Goal: Task Accomplishment & Management: Use online tool/utility

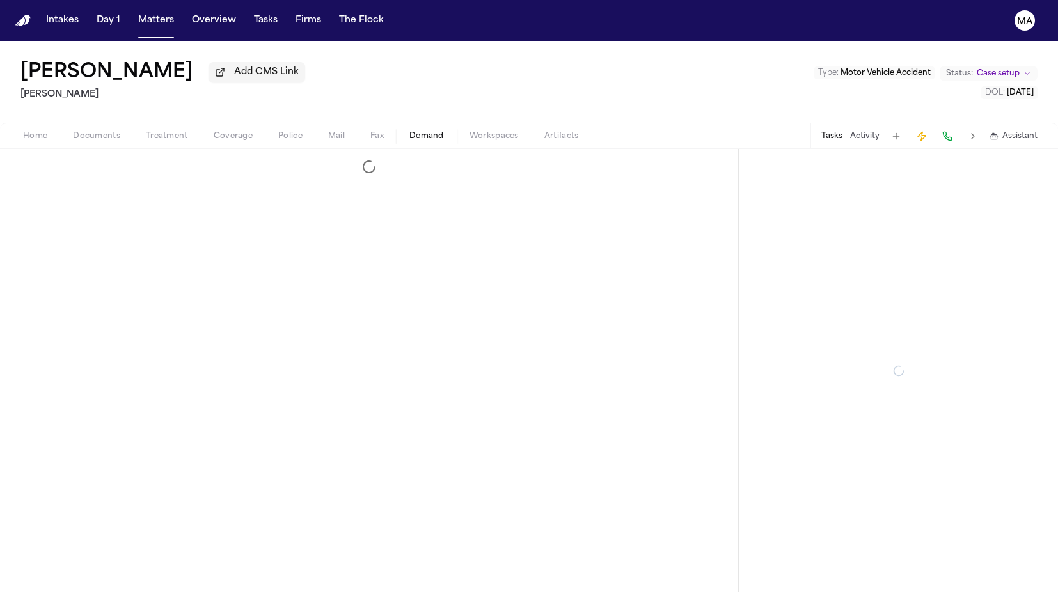
select select "**********"
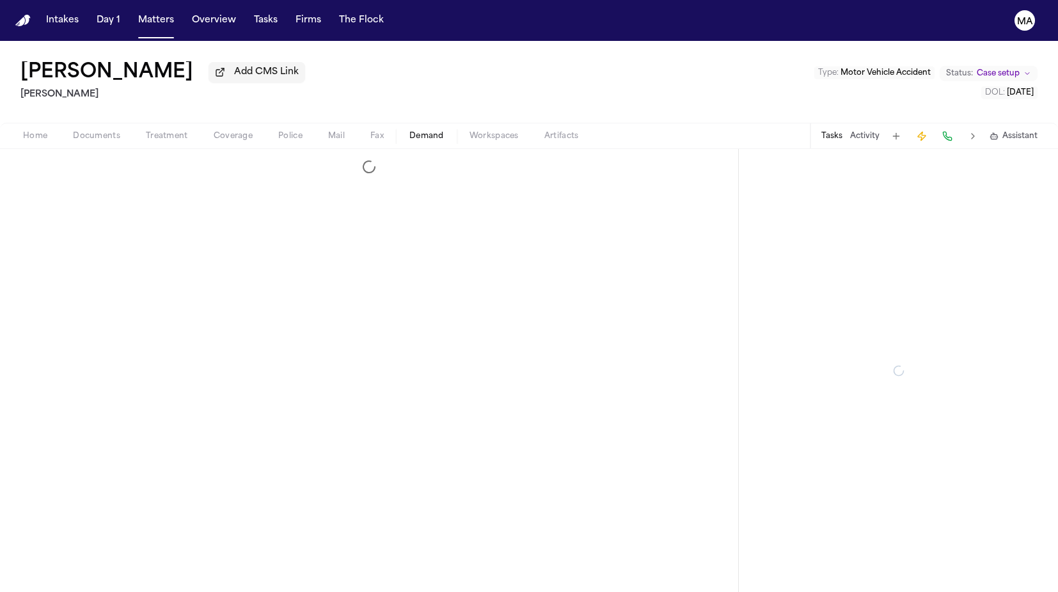
select select "**********"
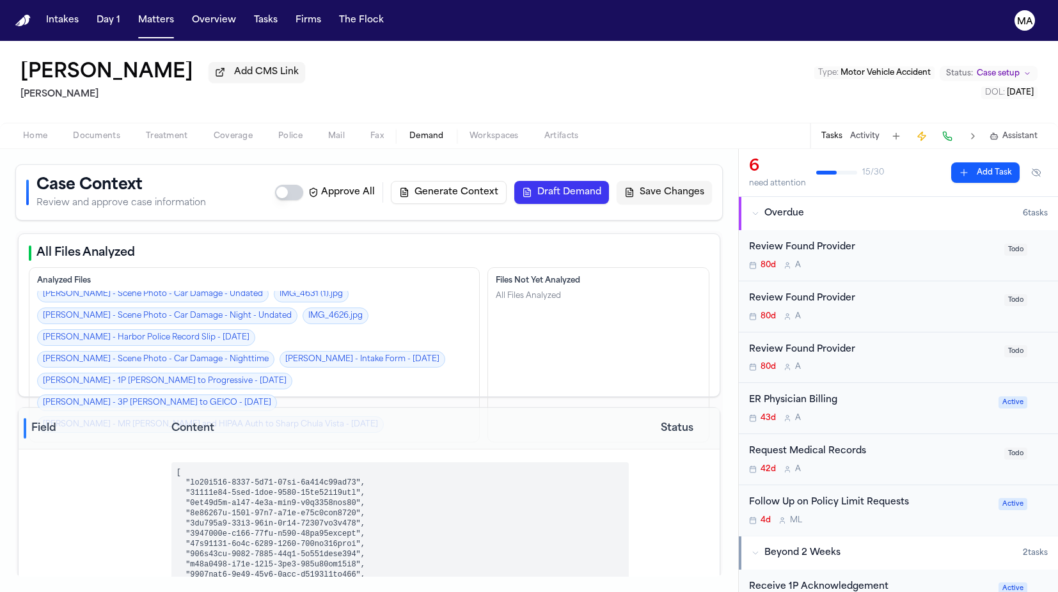
click at [609, 181] on button "Draft Demand" at bounding box center [561, 192] width 95 height 23
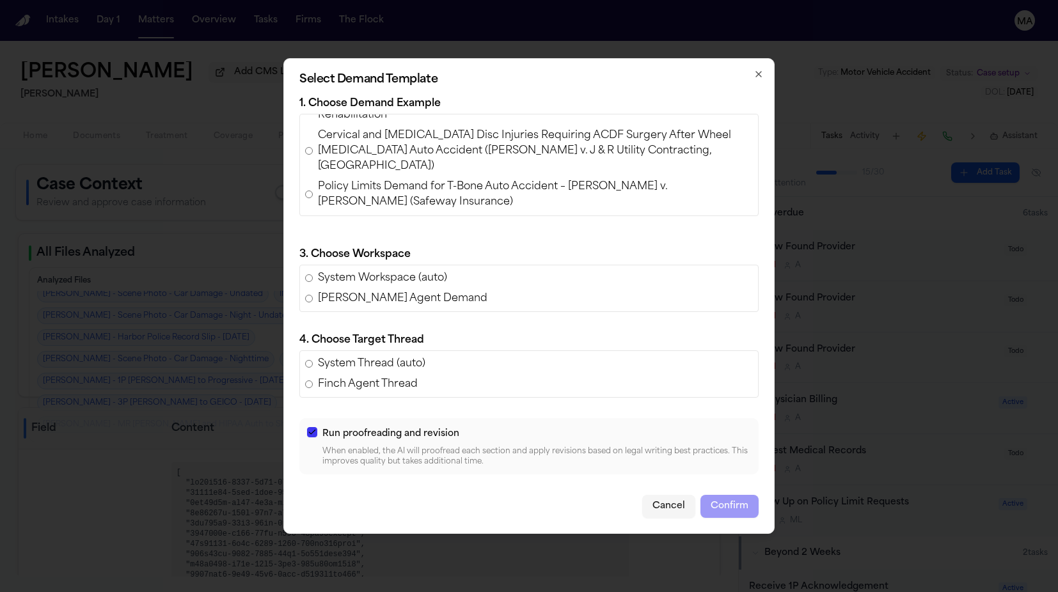
scroll to position [30, 0]
click at [527, 232] on span "Ashlyn Thomas v. Shayan Tabe Ahmadi – Texas Policy Limits Demand (Rear-End Auto…" at bounding box center [535, 227] width 435 height 31
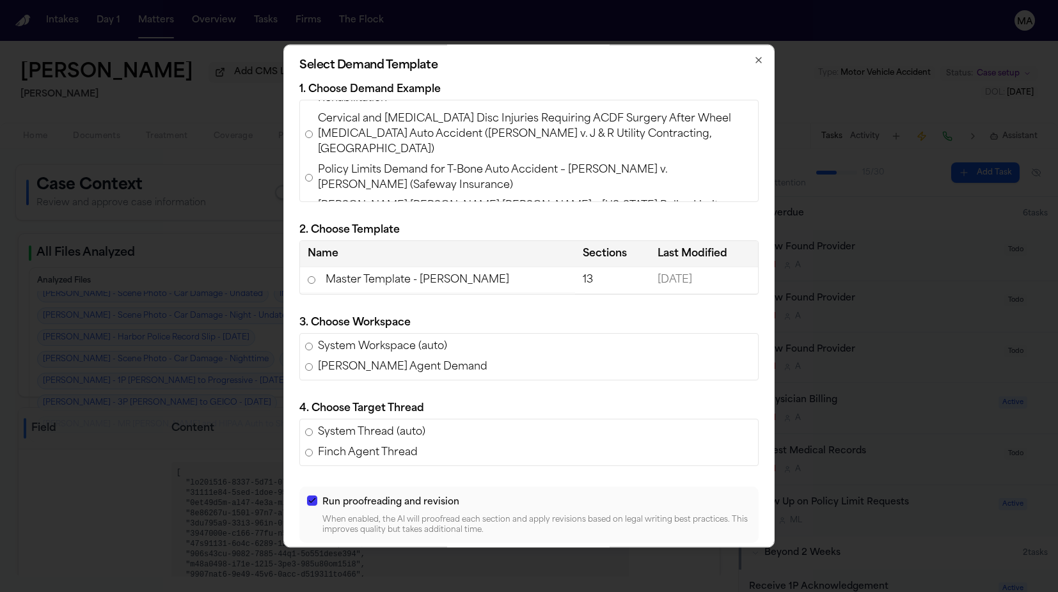
click at [445, 272] on td "Master Template - Luis Perez" at bounding box center [437, 280] width 275 height 26
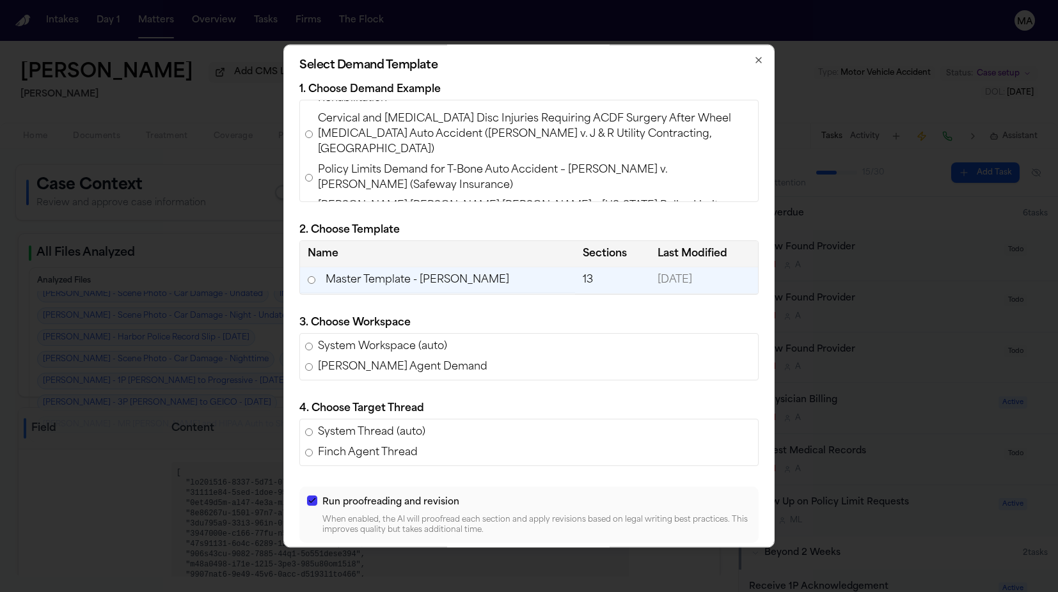
click at [700, 564] on button "Confirm" at bounding box center [729, 575] width 58 height 23
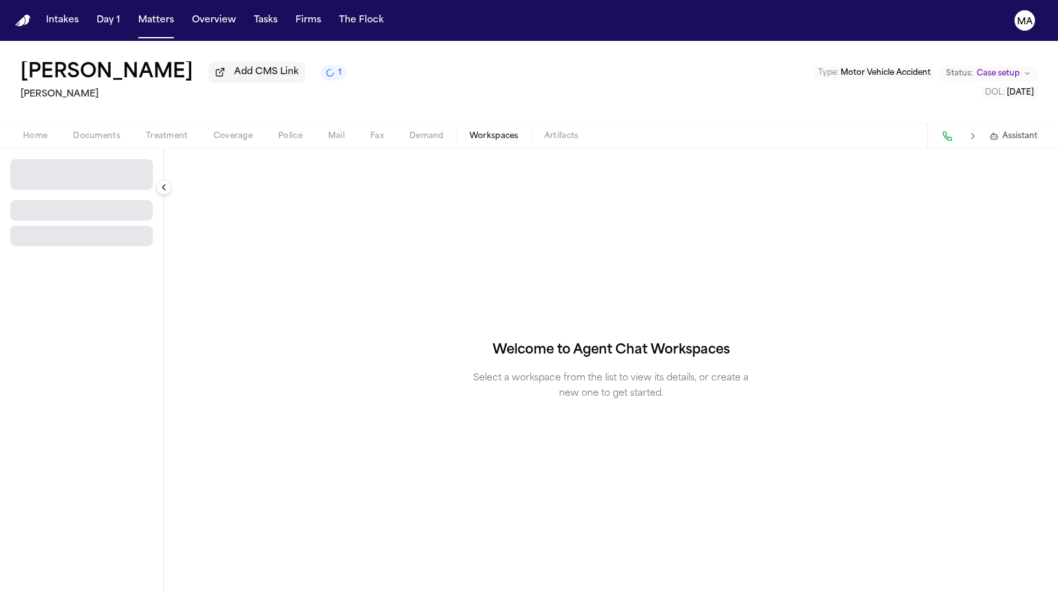
click at [470, 131] on span "Workspaces" at bounding box center [494, 136] width 49 height 10
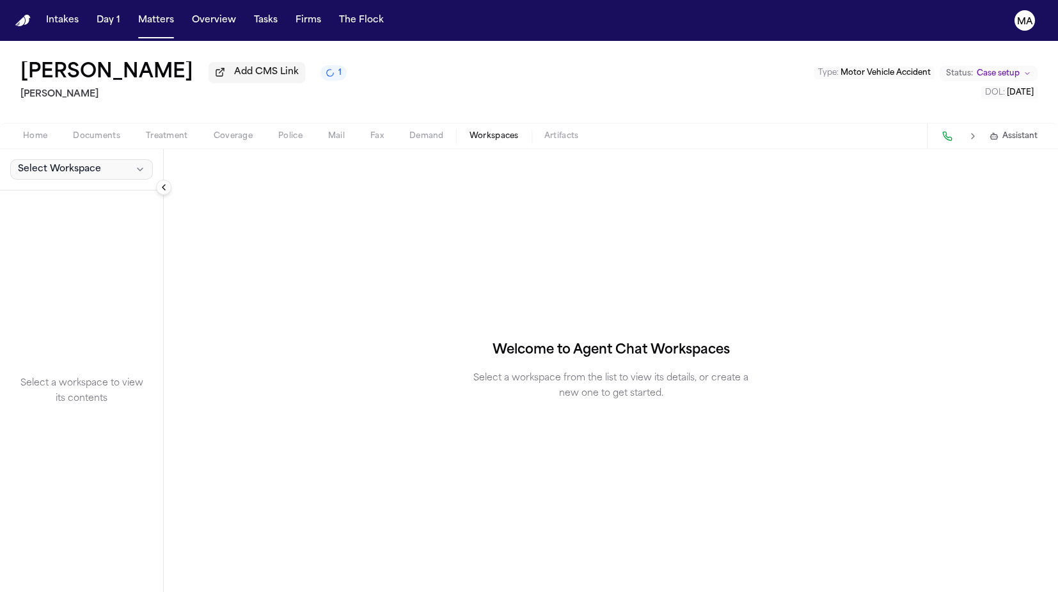
click at [29, 163] on span "Select Workspace" at bounding box center [59, 169] width 83 height 13
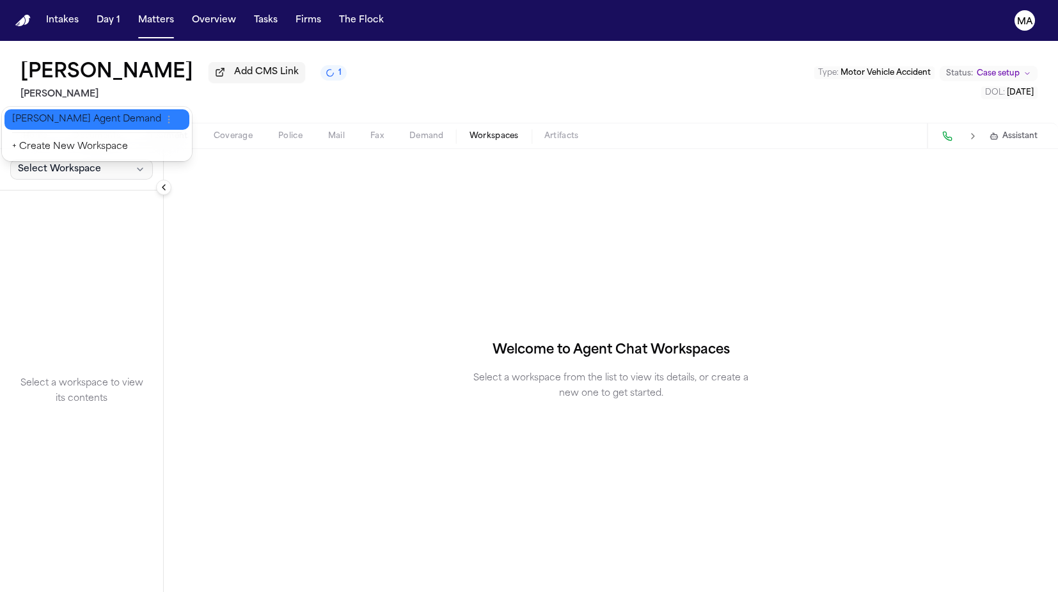
click at [48, 114] on span "Finch Agent Demand" at bounding box center [86, 119] width 149 height 13
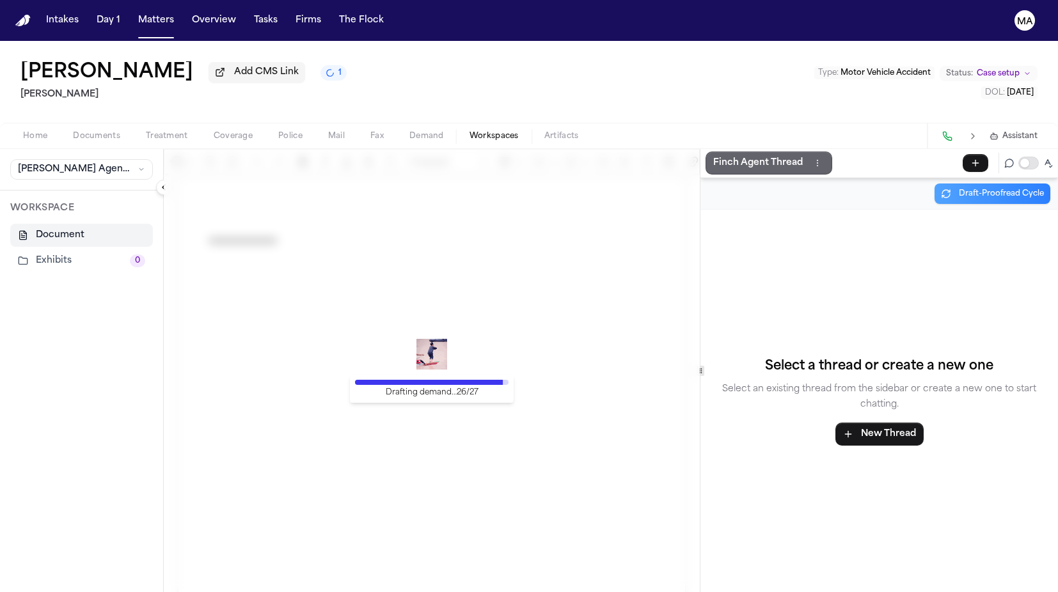
click at [715, 152] on button "Finch Agent Thread" at bounding box center [769, 163] width 127 height 23
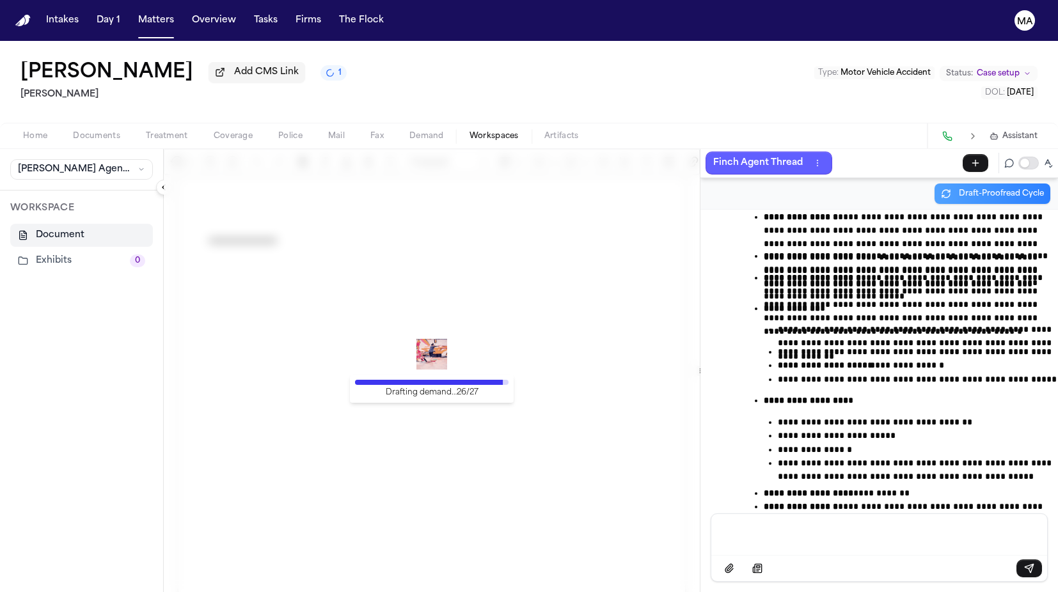
scroll to position [5326, 0]
